Goal: Task Accomplishment & Management: Complete application form

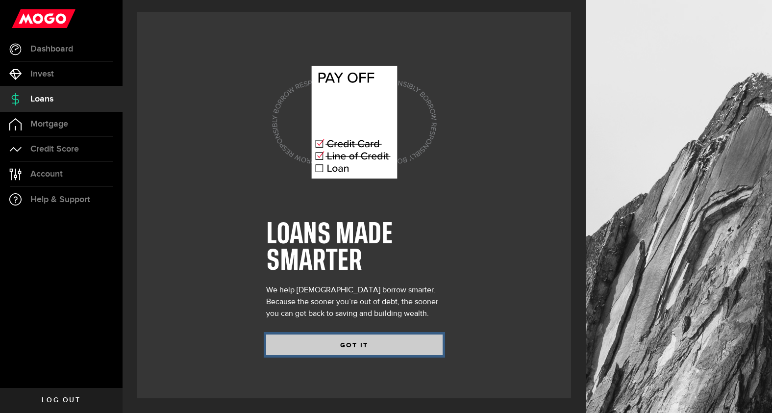
click at [308, 344] on button "GOT IT" at bounding box center [354, 344] width 177 height 21
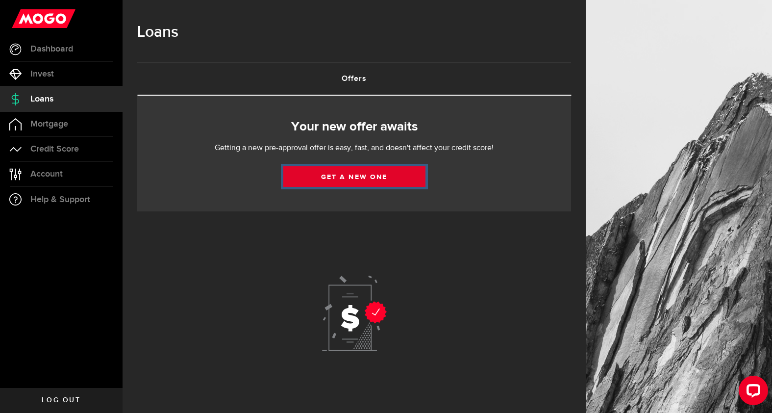
click at [341, 175] on link "Get a new one" at bounding box center [354, 176] width 142 height 21
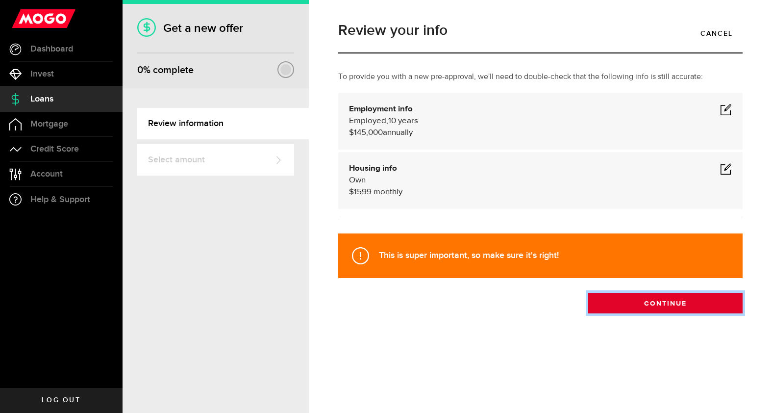
click at [634, 302] on button "Continue" at bounding box center [666, 303] width 154 height 21
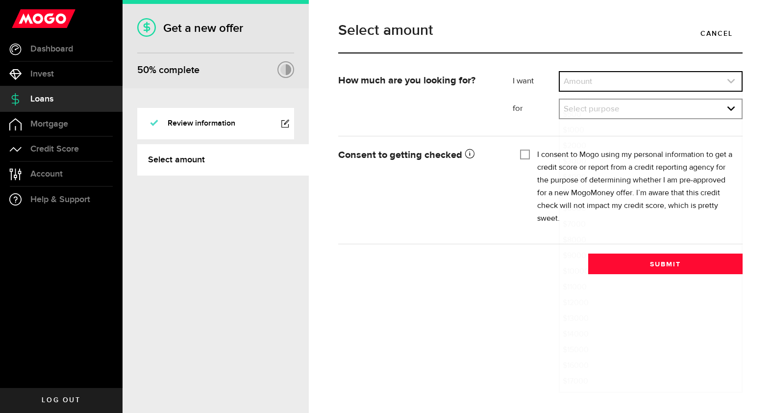
click at [615, 80] on link "expand select" at bounding box center [651, 81] width 182 height 19
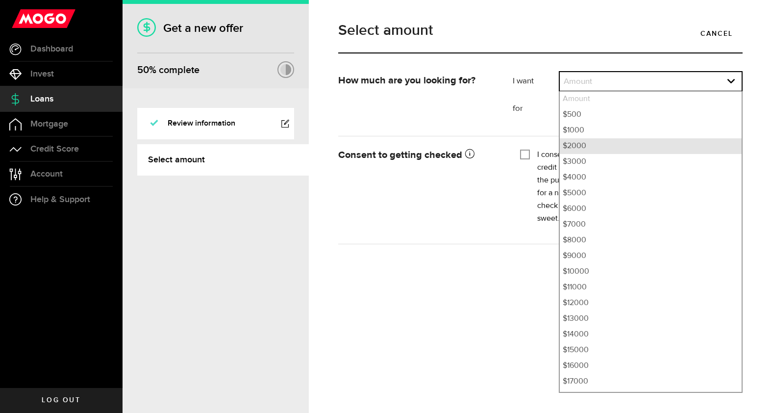
click at [580, 149] on li "$2000" at bounding box center [651, 146] width 182 height 16
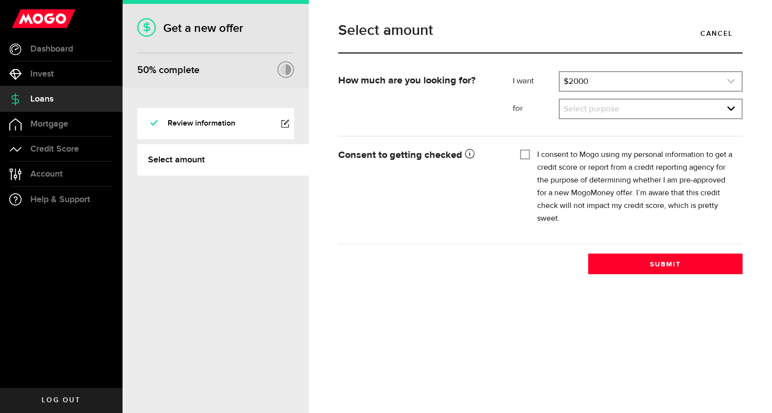
click at [600, 83] on link "expand select" at bounding box center [651, 81] width 182 height 19
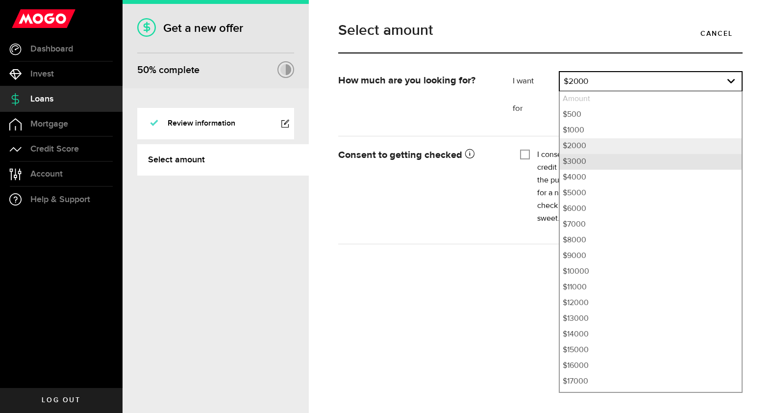
click at [578, 160] on li "$3000" at bounding box center [651, 162] width 182 height 16
select select "3000"
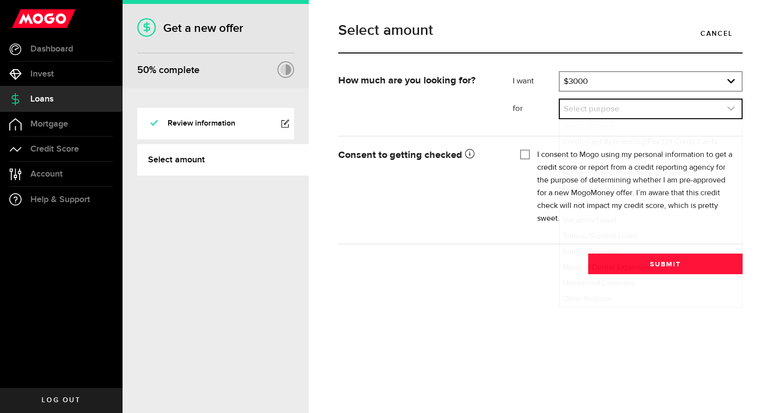
click at [591, 111] on link "expand select" at bounding box center [651, 109] width 182 height 19
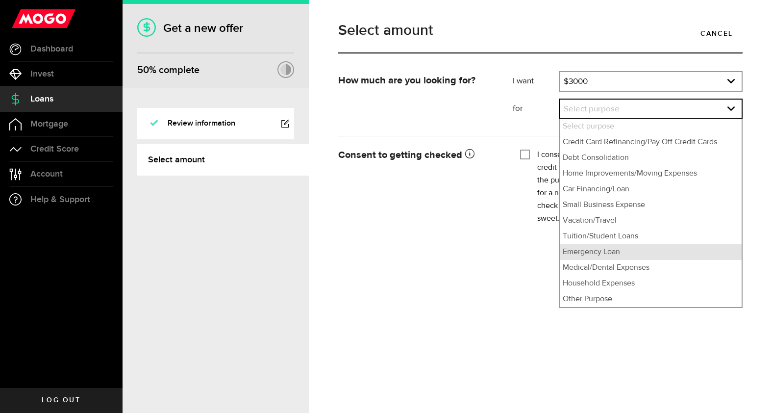
click at [590, 252] on li "Emergency Loan" at bounding box center [651, 252] width 182 height 16
select select "Emergency Loan"
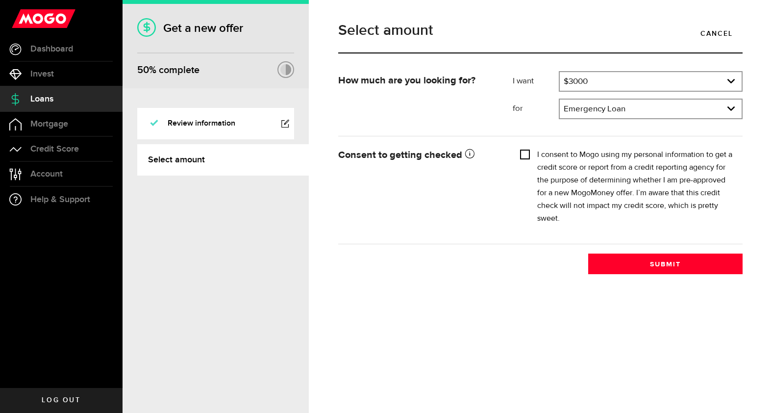
click at [527, 157] on input "I consent to Mogo using my personal information to get a credit score or report…" at bounding box center [525, 154] width 10 height 10
checkbox input "true"
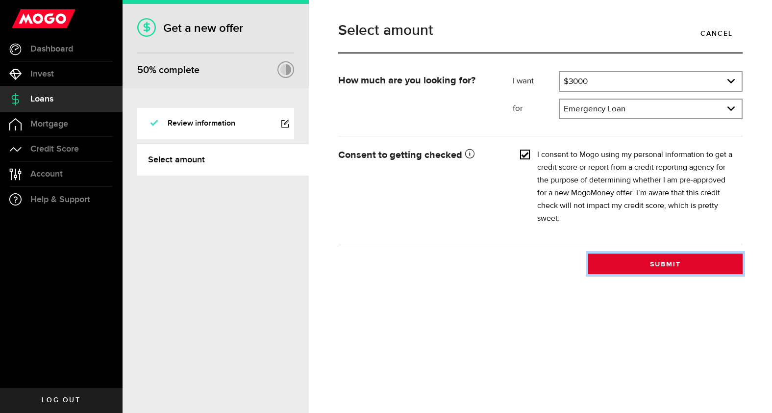
click at [636, 265] on button "Submit" at bounding box center [666, 264] width 154 height 21
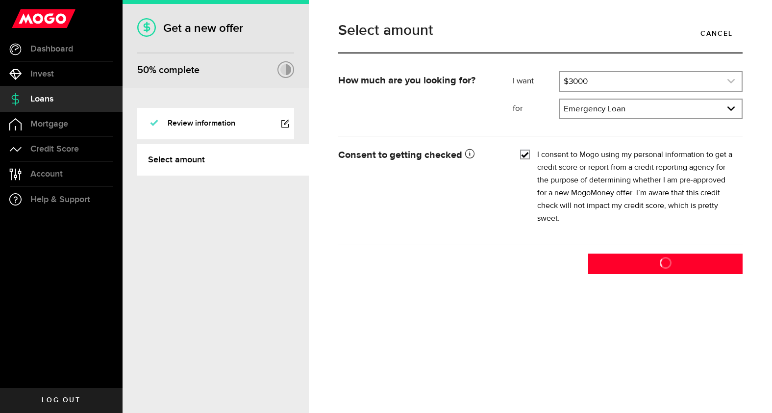
click at [612, 81] on link "expand select" at bounding box center [651, 81] width 182 height 19
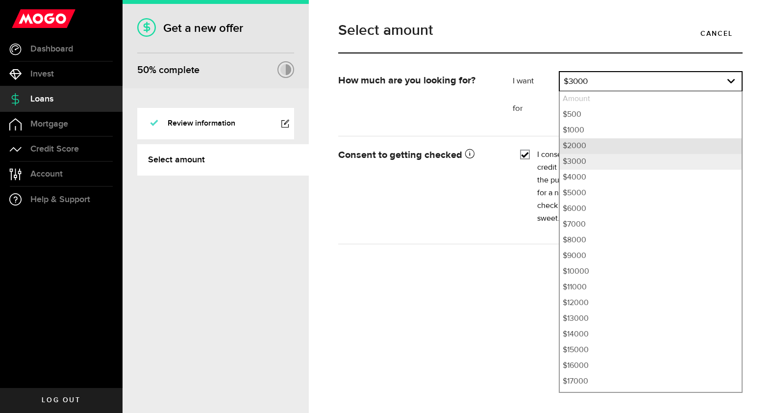
click at [586, 144] on li "$2000" at bounding box center [651, 146] width 182 height 16
select select "2000"
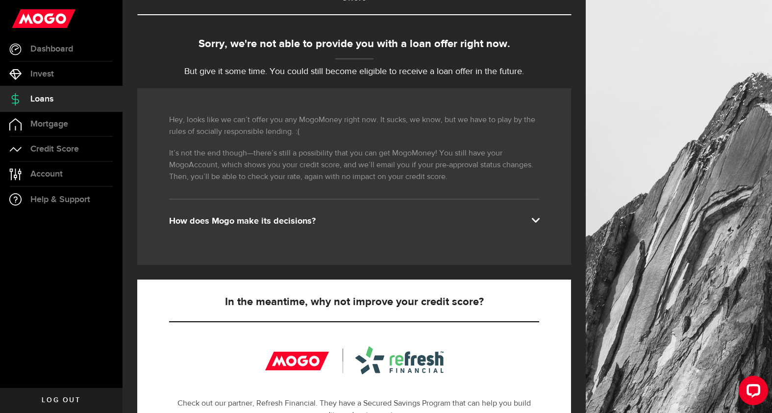
scroll to position [76, 0]
